Goal: Information Seeking & Learning: Learn about a topic

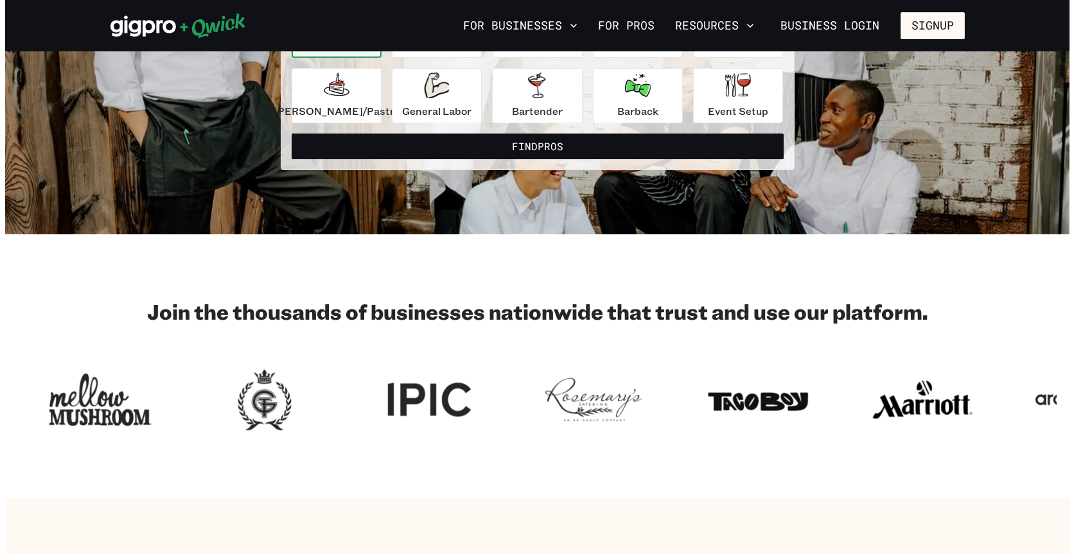
scroll to position [64, 0]
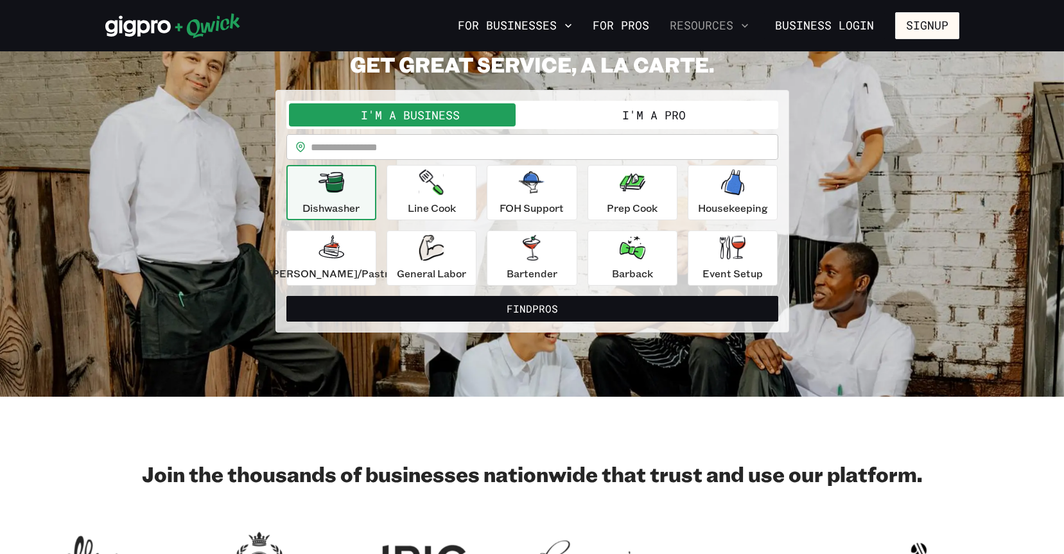
click at [719, 24] on button "Resources" at bounding box center [709, 26] width 89 height 22
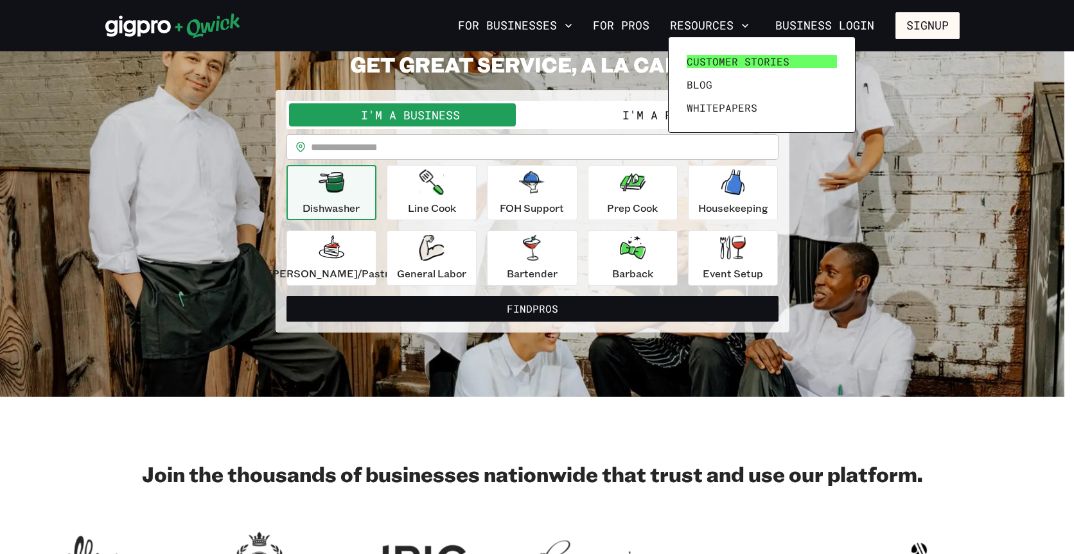
click at [717, 60] on span "Customer stories" at bounding box center [737, 61] width 103 height 13
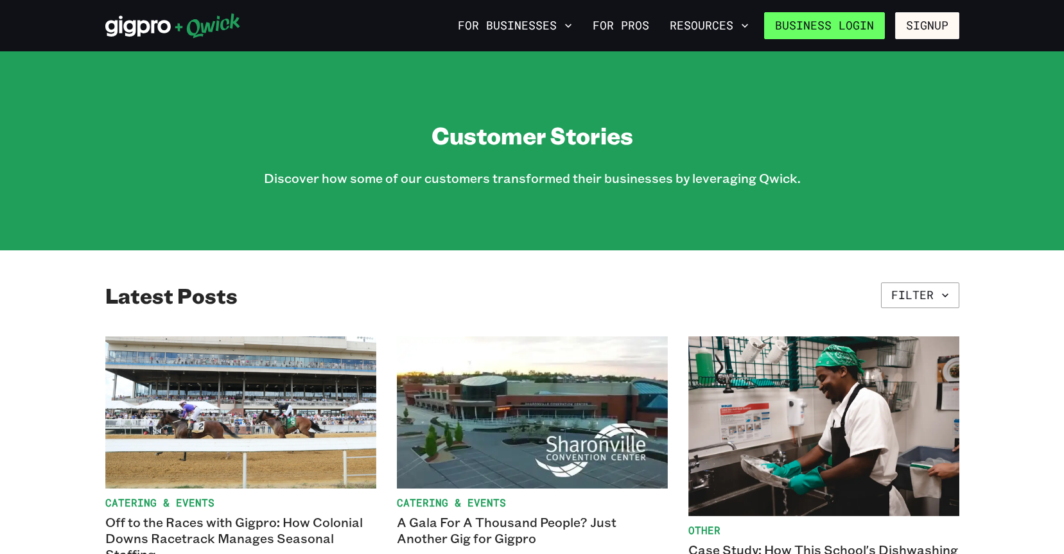
click at [827, 26] on link "Business Login" at bounding box center [824, 25] width 121 height 27
click at [486, 29] on button "For Businesses" at bounding box center [515, 26] width 125 height 22
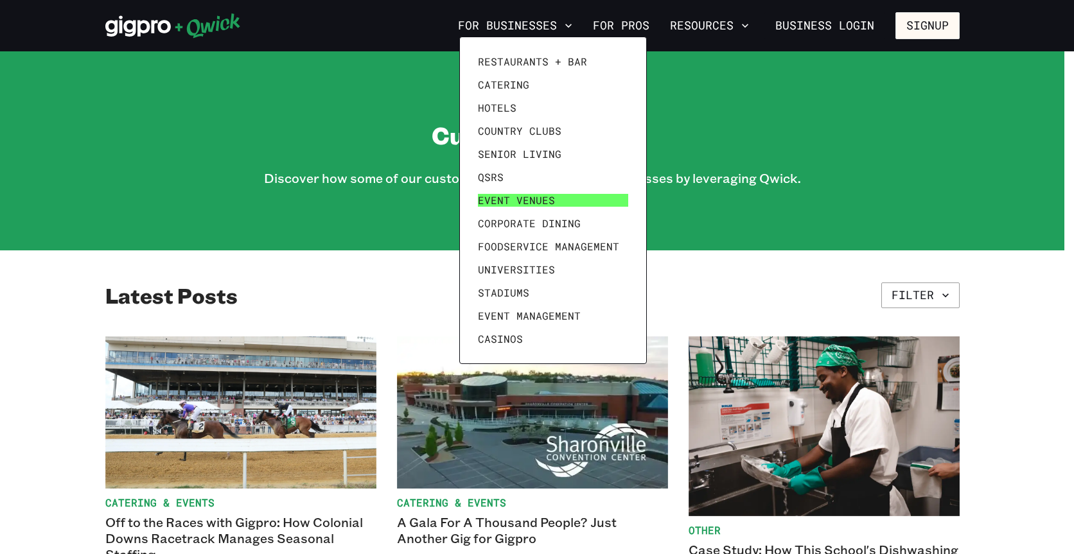
click at [536, 200] on span "Event Venues" at bounding box center [516, 200] width 77 height 13
